Goal: Task Accomplishment & Management: Manage account settings

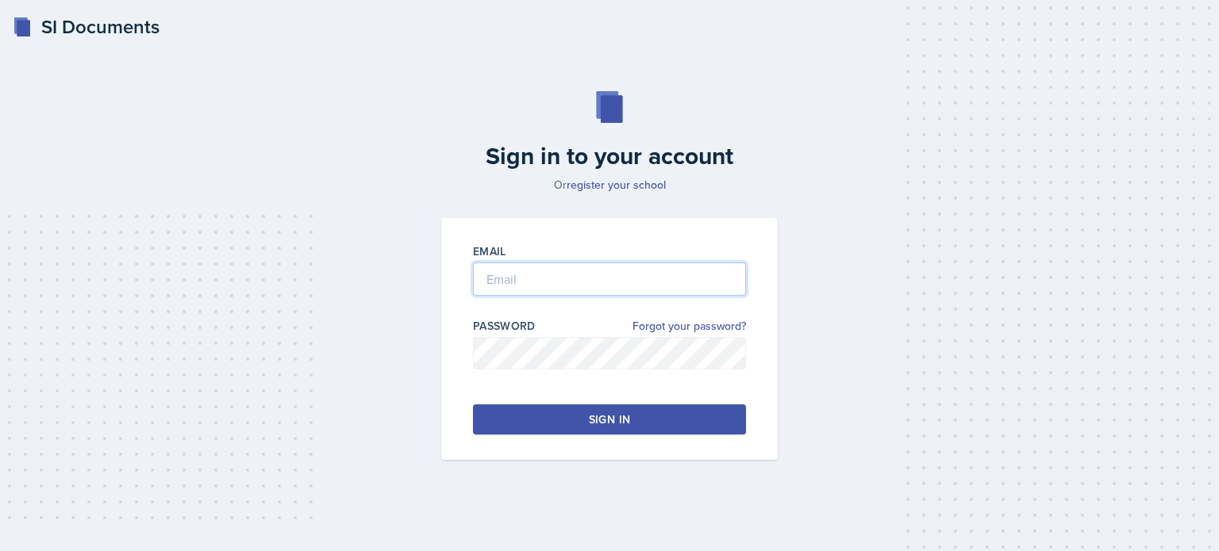
click at [517, 279] on input "email" at bounding box center [609, 279] width 273 height 33
type input "[EMAIL_ADDRESS][DOMAIN_NAME]"
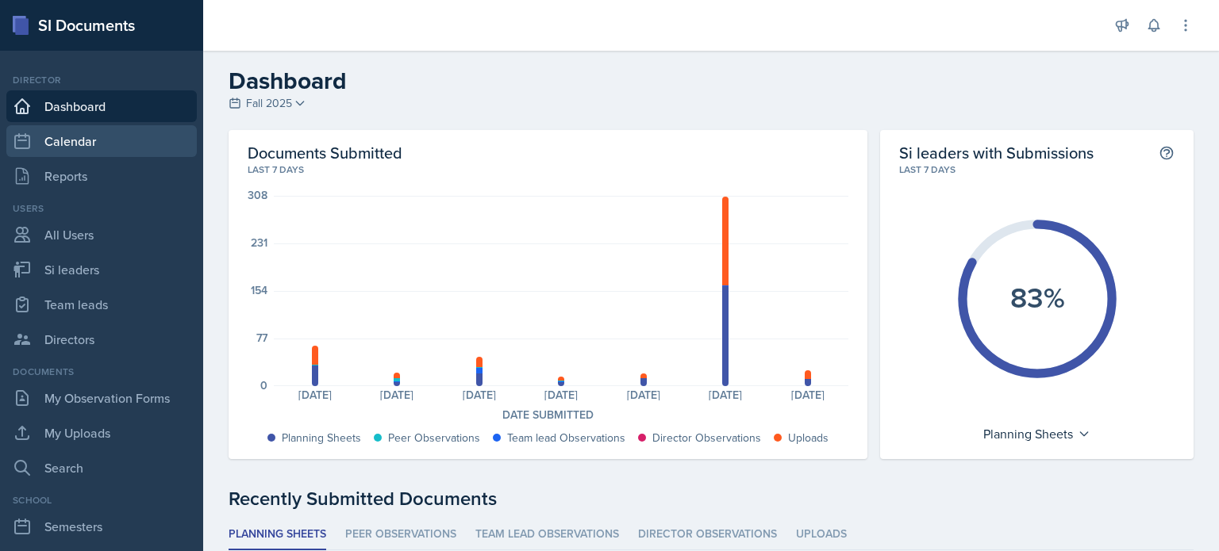
click at [84, 136] on link "Calendar" at bounding box center [101, 141] width 190 height 32
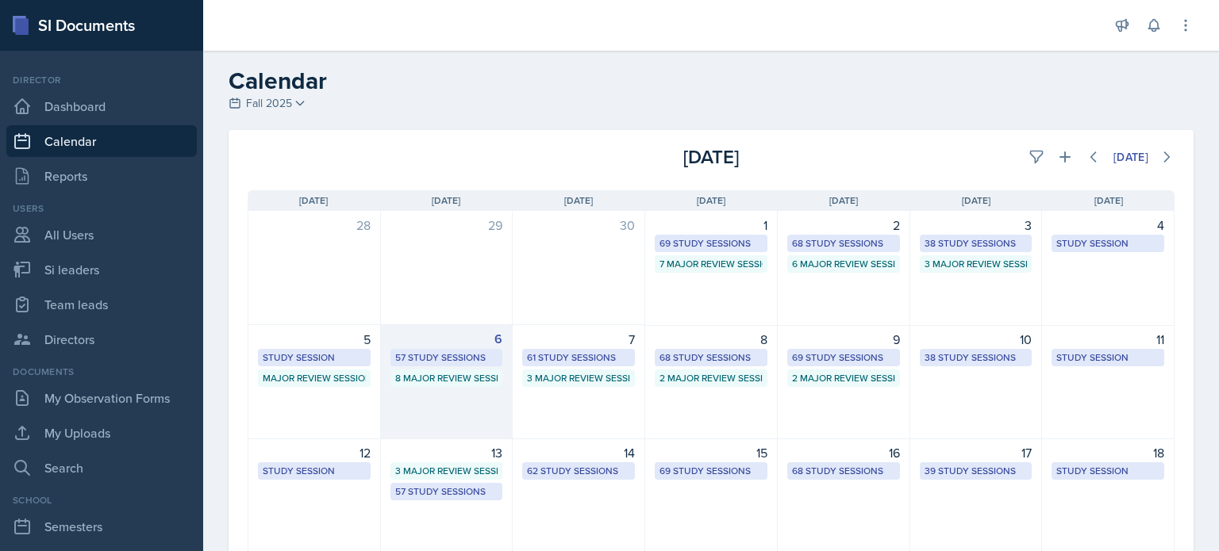
click at [434, 402] on div "6 57 Study Sessions 8 Major Review Sessions" at bounding box center [447, 382] width 132 height 114
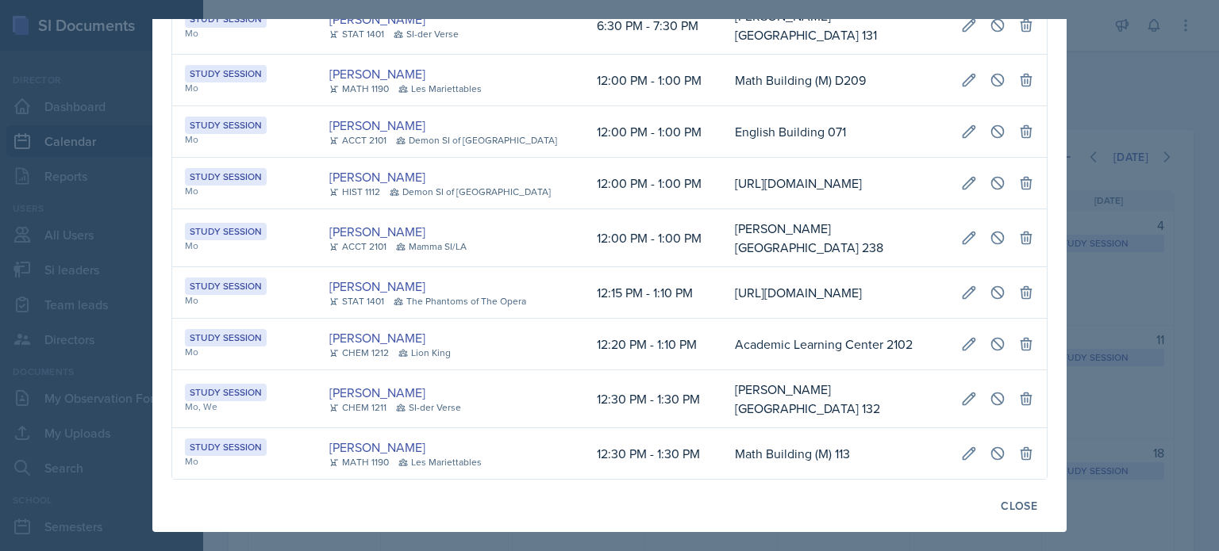
scroll to position [0, 346]
click at [989, 391] on icon at bounding box center [997, 399] width 16 height 16
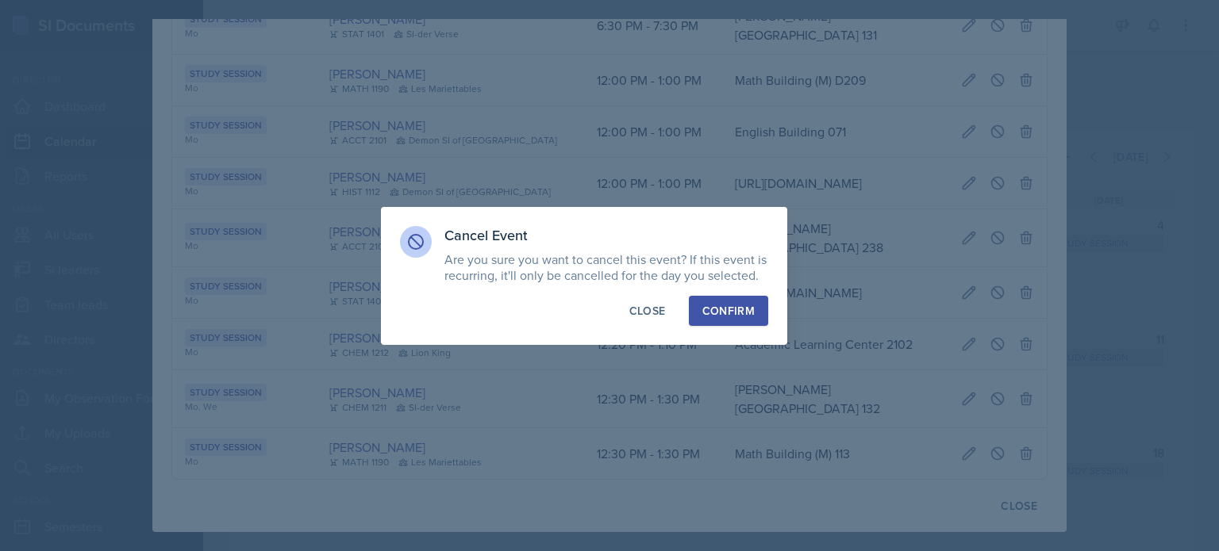
click at [733, 311] on div "Confirm" at bounding box center [728, 311] width 52 height 16
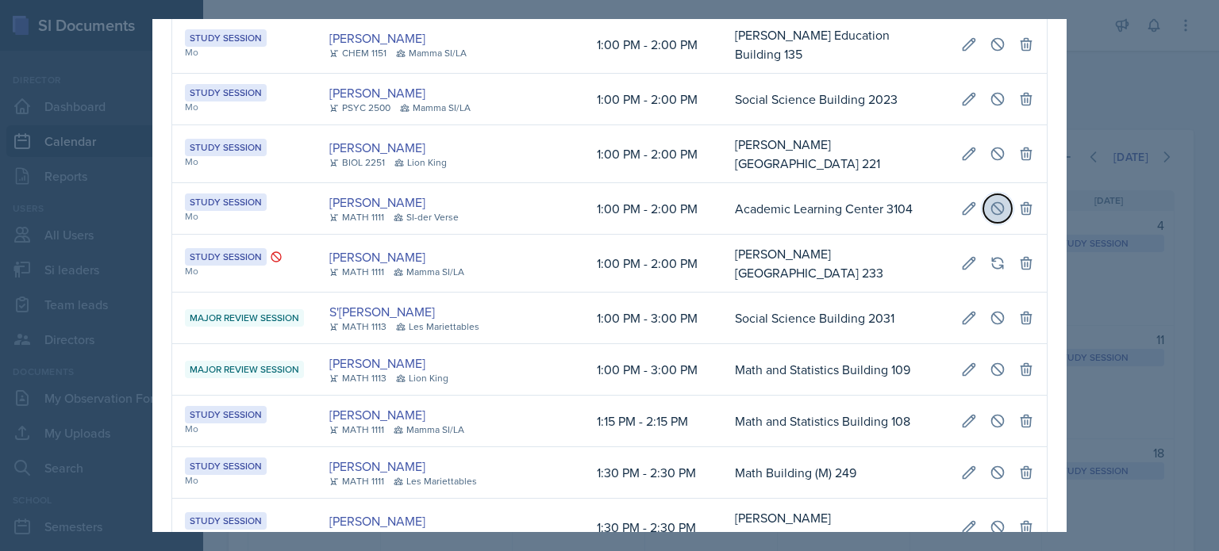
click at [983, 223] on button at bounding box center [997, 208] width 29 height 29
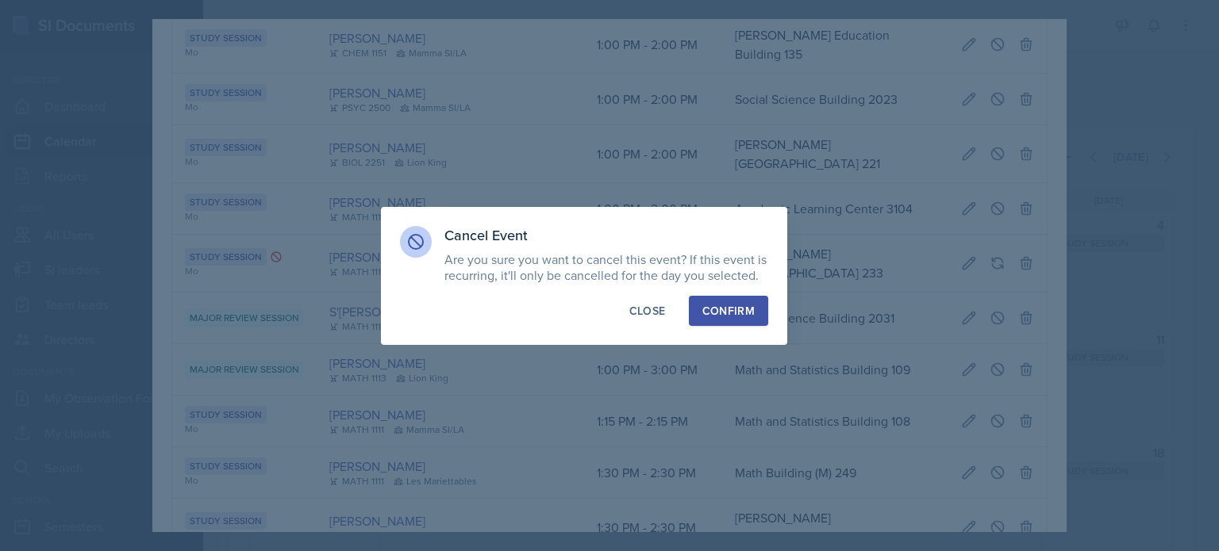
click at [714, 304] on div "Confirm" at bounding box center [728, 311] width 52 height 16
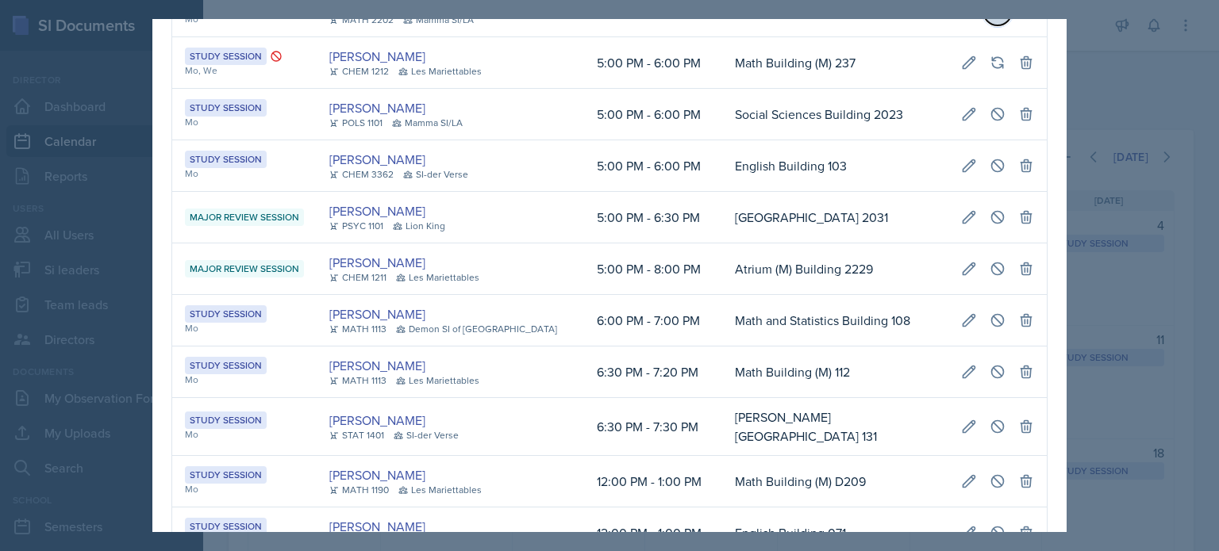
click at [992, 17] on icon at bounding box center [998, 11] width 12 height 12
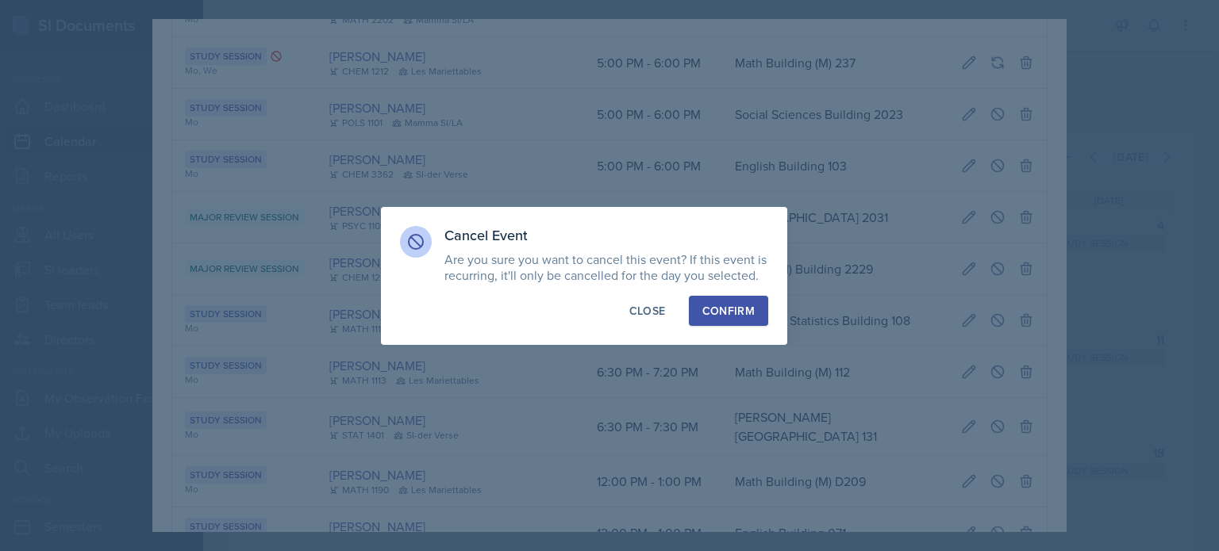
click at [701, 314] on button "Confirm" at bounding box center [728, 311] width 79 height 30
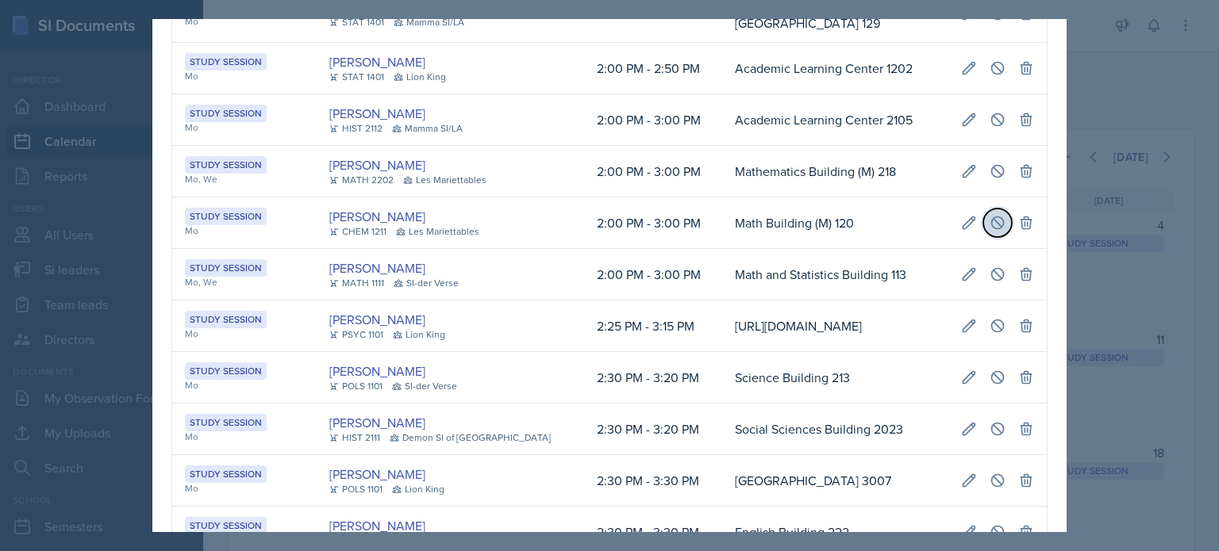
click at [989, 231] on icon at bounding box center [997, 223] width 16 height 16
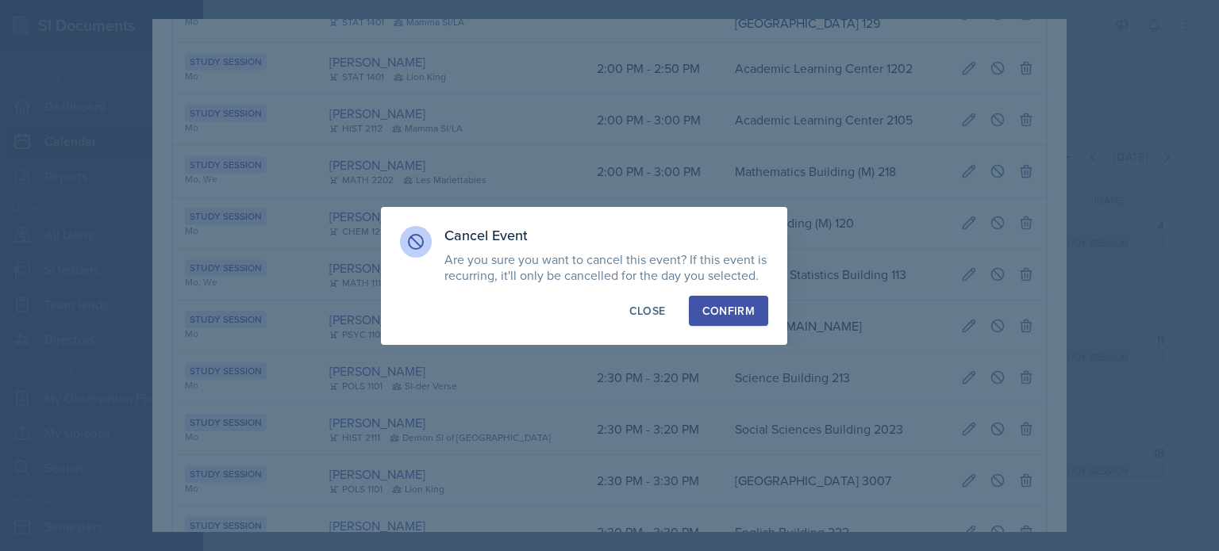
click at [720, 313] on div "Confirm" at bounding box center [728, 311] width 52 height 16
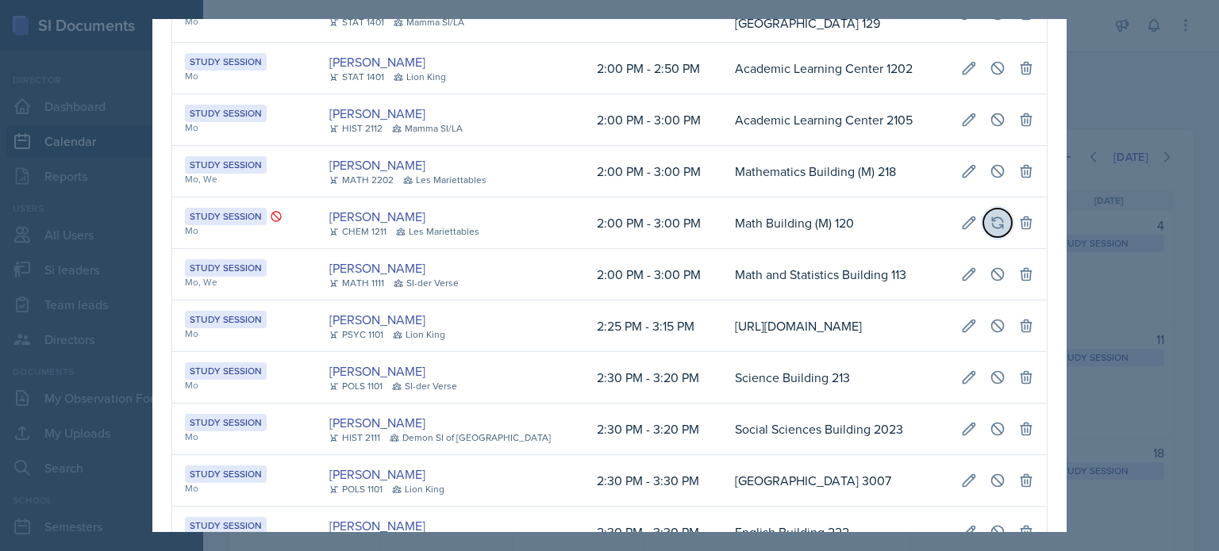
click at [992, 228] on icon at bounding box center [997, 222] width 10 height 10
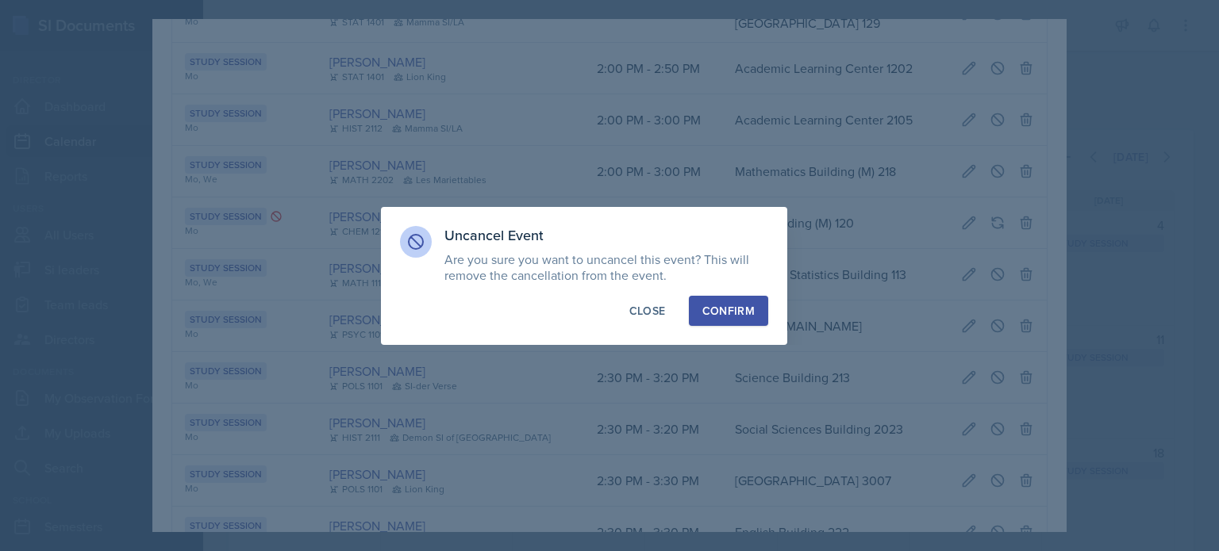
click at [728, 310] on div "Confirm" at bounding box center [728, 311] width 52 height 16
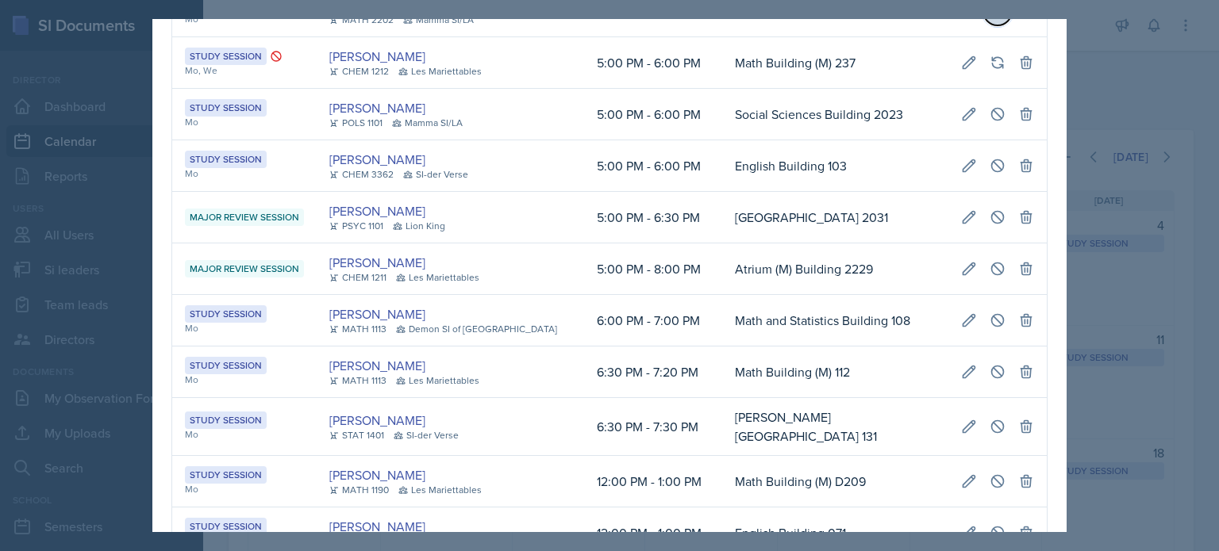
click at [989, 19] on icon at bounding box center [997, 11] width 16 height 16
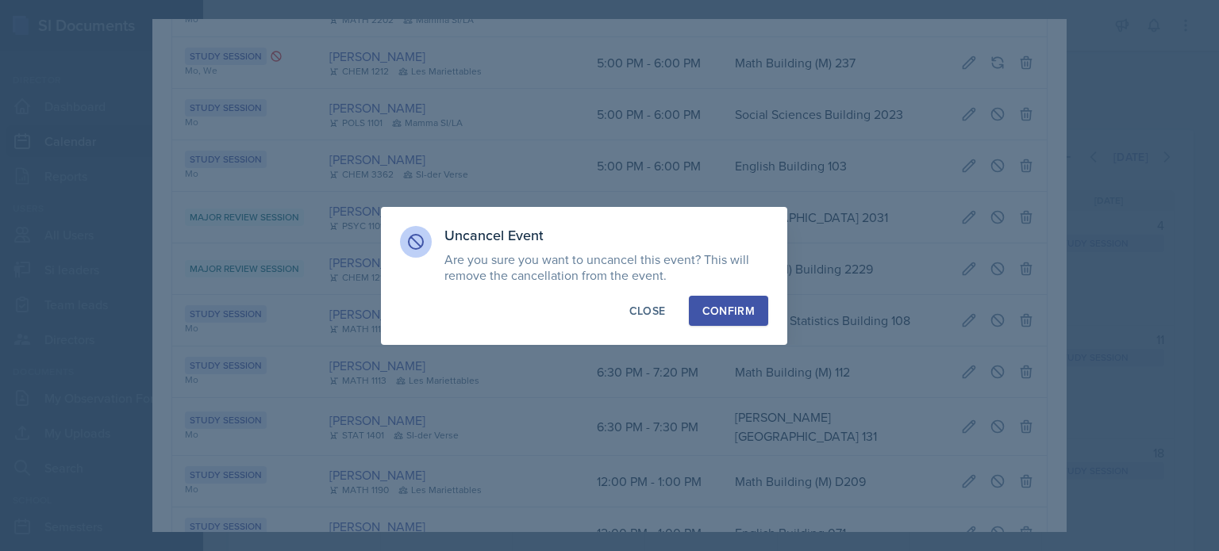
click at [695, 302] on button "Confirm" at bounding box center [728, 311] width 79 height 30
